Goal: Transaction & Acquisition: Subscribe to service/newsletter

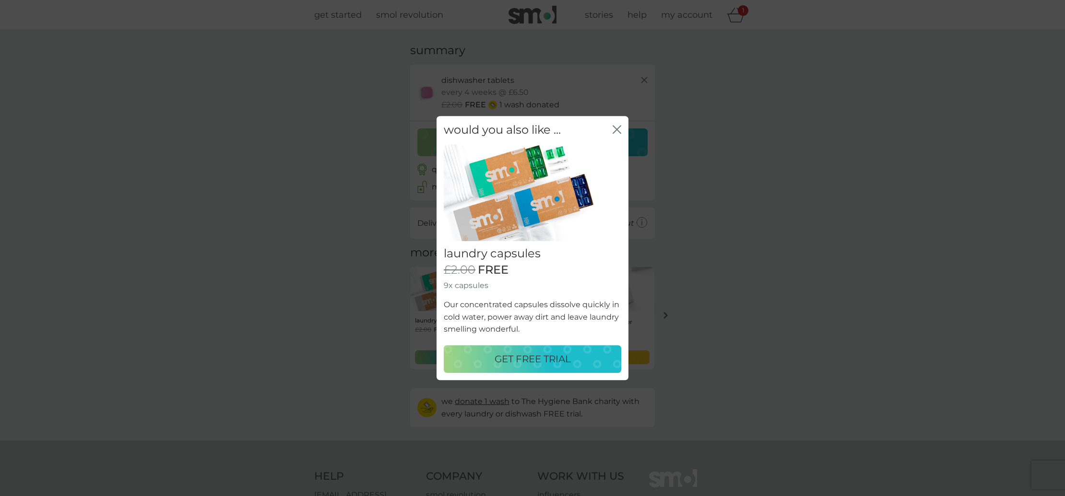
click at [590, 354] on div "GET FREE TRIAL" at bounding box center [532, 359] width 158 height 15
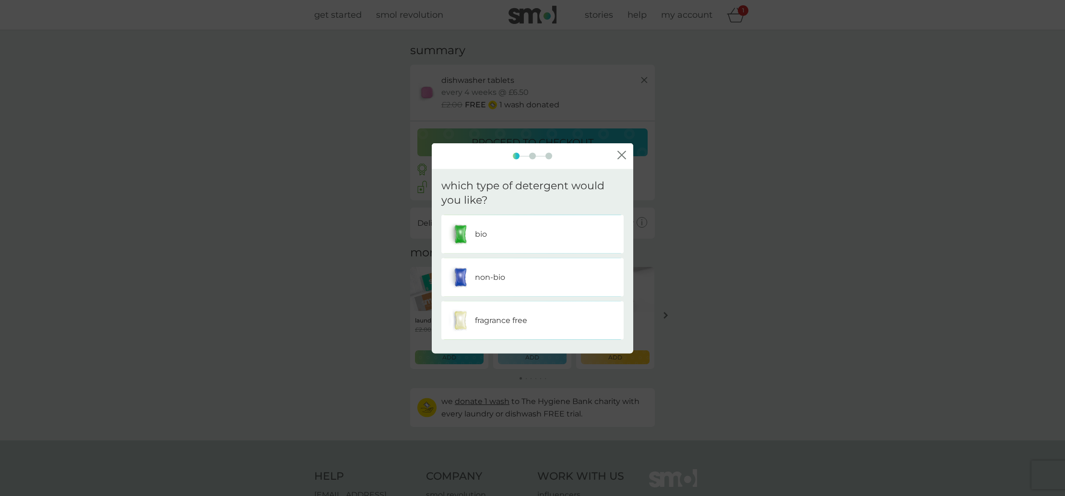
click at [545, 321] on div "fragrance free" at bounding box center [532, 321] width 168 height 24
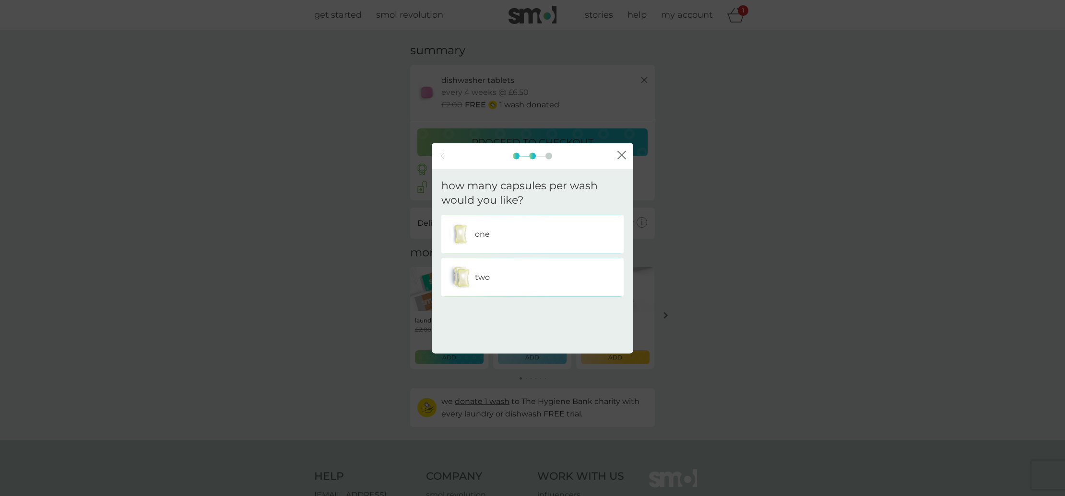
click at [565, 229] on div "one" at bounding box center [532, 235] width 168 height 24
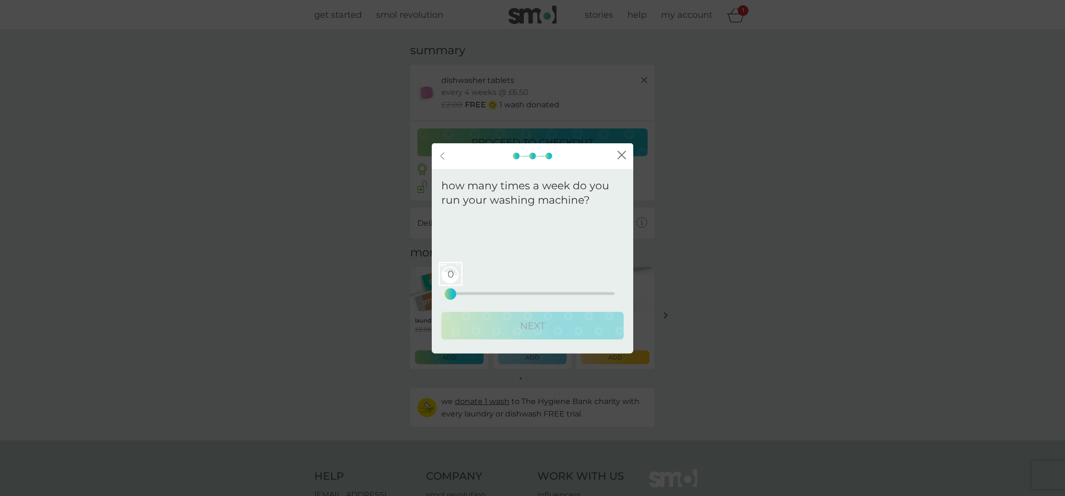
click at [479, 293] on div "0 0 12.5 25" at bounding box center [532, 294] width 164 height 3
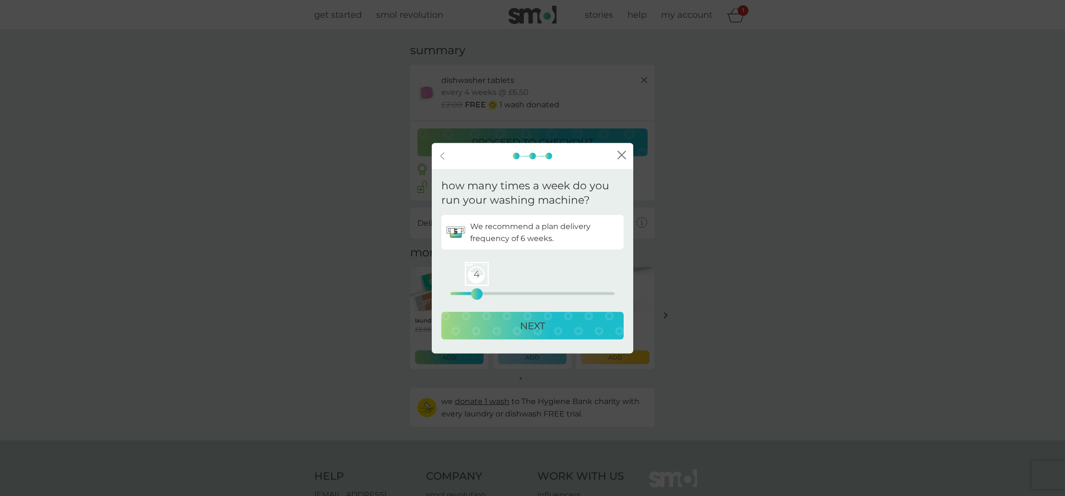
click at [467, 292] on div "4 0 12.5 25" at bounding box center [532, 280] width 164 height 39
click at [463, 294] on div "2 0 12.5 25" at bounding box center [532, 294] width 164 height 3
click at [542, 330] on p "NEXT" at bounding box center [532, 325] width 25 height 15
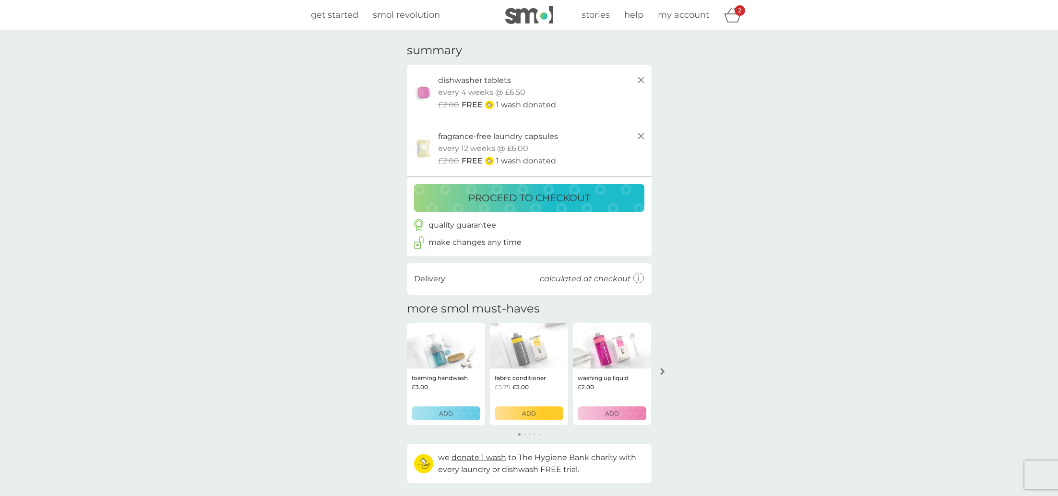
click at [560, 194] on p "proceed to checkout" at bounding box center [529, 197] width 122 height 15
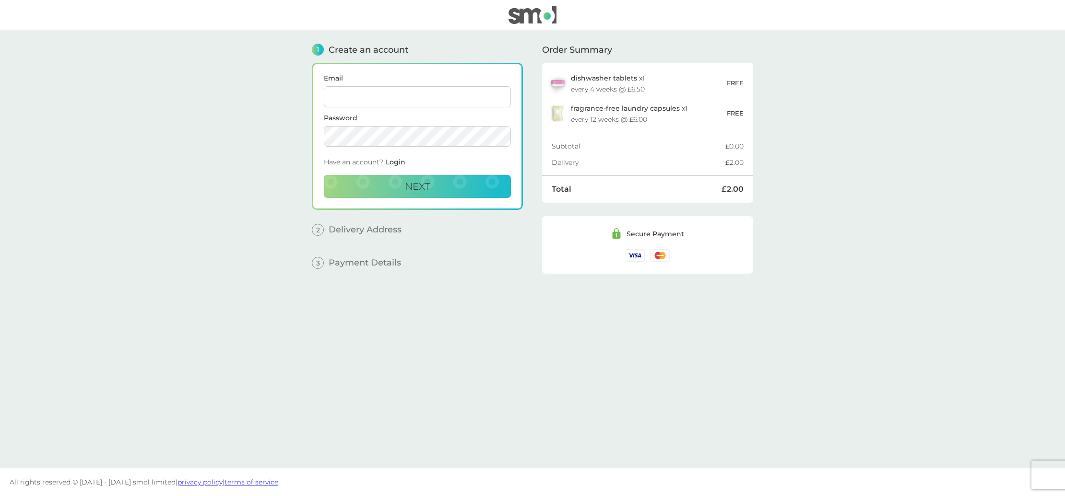
click at [434, 96] on input "Email" at bounding box center [417, 96] width 187 height 21
type input "[PERSON_NAME][EMAIL_ADDRESS][DOMAIN_NAME]"
click at [420, 190] on span "Next" at bounding box center [417, 187] width 25 height 12
